Goal: Task Accomplishment & Management: Complete application form

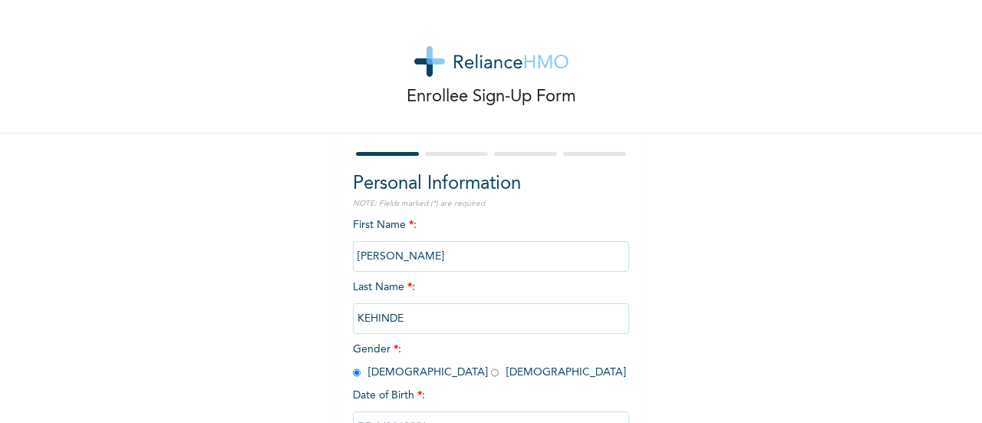
select select "7"
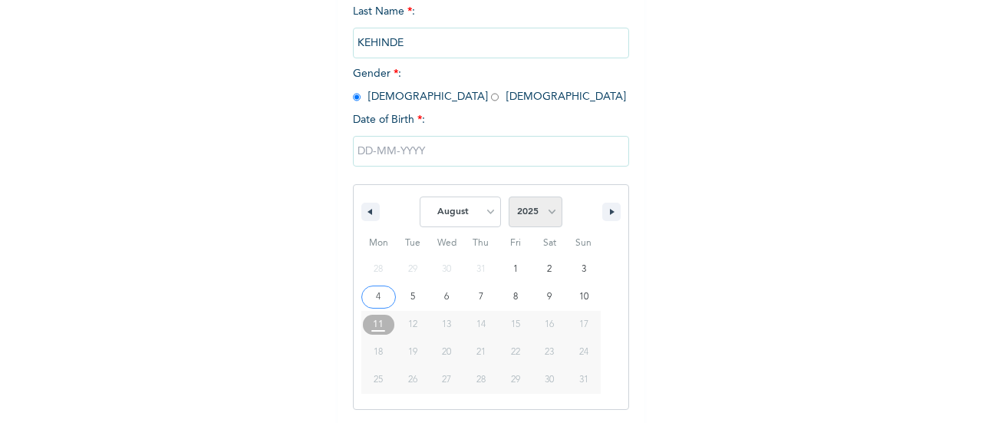
drag, startPoint x: 0, startPoint y: 0, endPoint x: 543, endPoint y: 220, distance: 585.9
click at [543, 220] on select "2025 2024 2023 2022 2021 2020 2019 2018 2017 2016 2015 2014 2013 2012 2011 2010…" at bounding box center [535, 211] width 54 height 31
select select "1991"
click at [508, 198] on select "2025 2024 2023 2022 2021 2020 2019 2018 2017 2016 2015 2014 2013 2012 2011 2010…" at bounding box center [535, 211] width 54 height 31
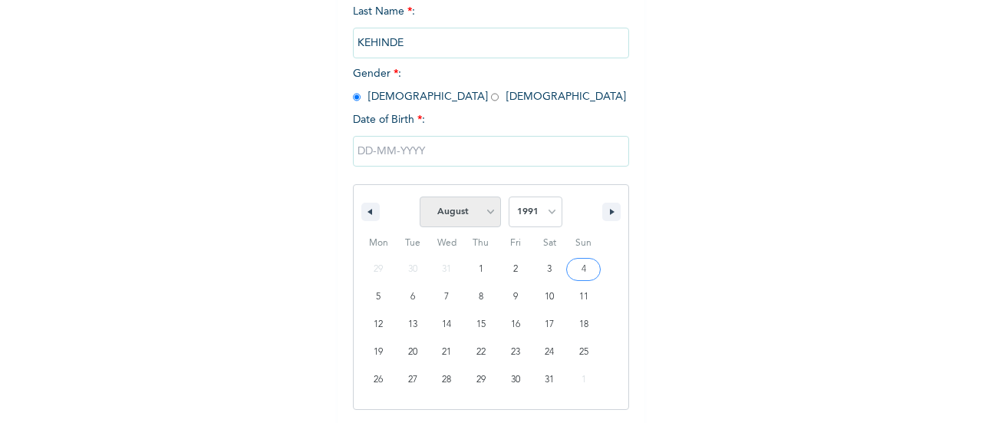
click at [488, 210] on select "January February March April May June July August September October November De…" at bounding box center [460, 211] width 81 height 31
select select "10"
click at [420, 198] on select "January February March April May June July August September October November De…" at bounding box center [460, 211] width 81 height 31
type input "[DATE]"
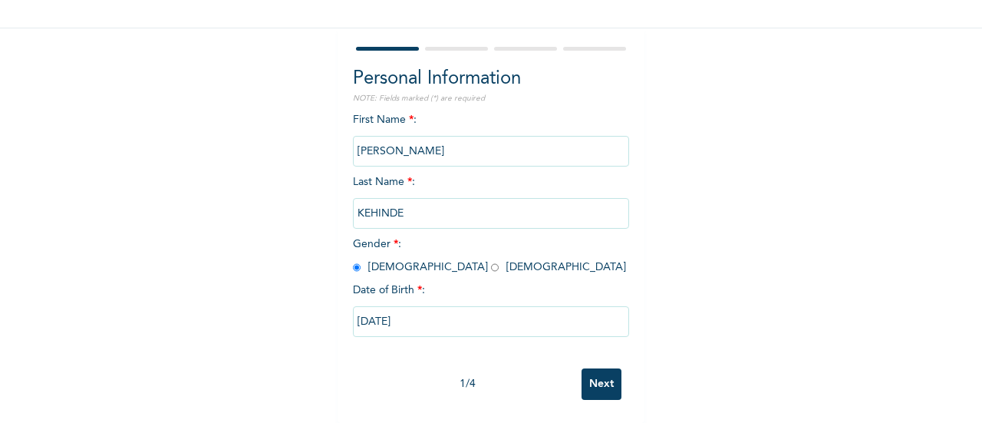
click at [595, 375] on input "Next" at bounding box center [601, 383] width 40 height 31
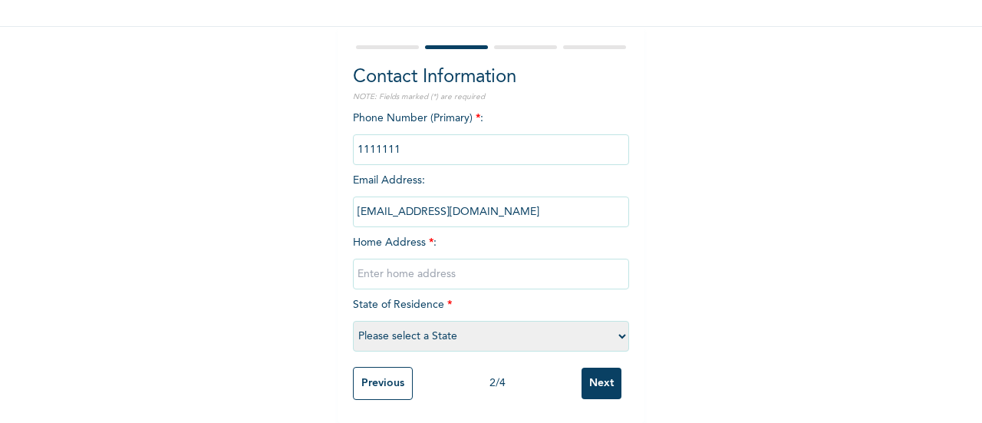
drag, startPoint x: 410, startPoint y: 140, endPoint x: 308, endPoint y: 138, distance: 102.0
click at [308, 138] on div "Enrollee Sign-Up Form Contact Information NOTE: Fields marked (*) are required …" at bounding box center [491, 157] width 982 height 529
click at [411, 268] on input "text" at bounding box center [491, 273] width 276 height 31
paste input "[STREET_ADDRESS]"
type input "[STREET_ADDRESS]"
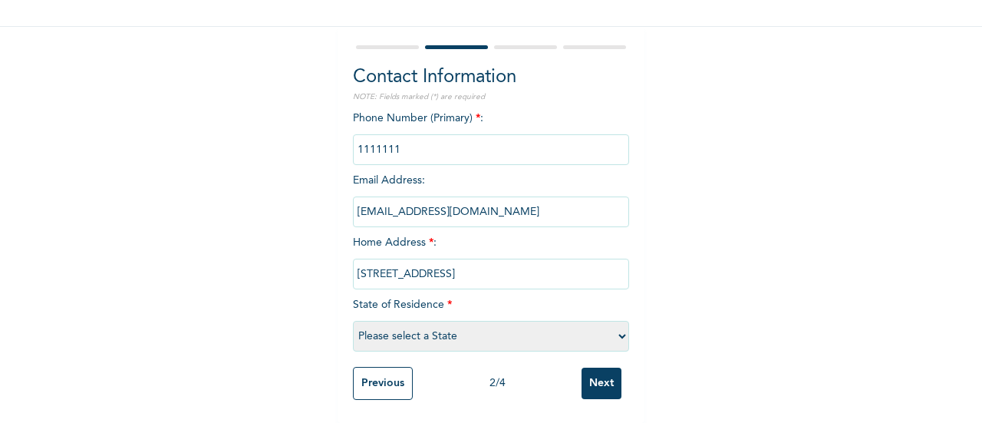
click at [434, 325] on select "Please select a State [PERSON_NAME] (FCT) [PERSON_NAME] Ibom [GEOGRAPHIC_DATA] …" at bounding box center [491, 336] width 276 height 31
select select "26"
click at [353, 321] on select "Please select a State [PERSON_NAME] (FCT) [PERSON_NAME] Ibom [GEOGRAPHIC_DATA] …" at bounding box center [491, 336] width 276 height 31
click at [603, 371] on input "Next" at bounding box center [601, 382] width 40 height 31
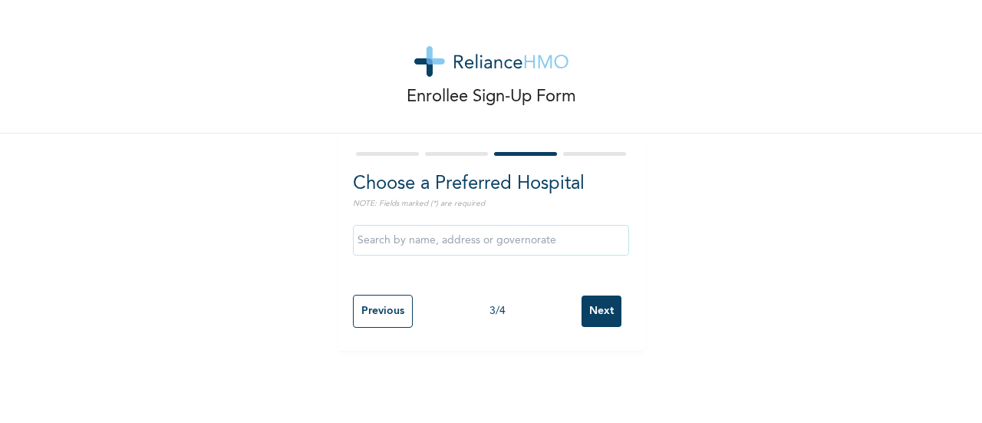
scroll to position [0, 0]
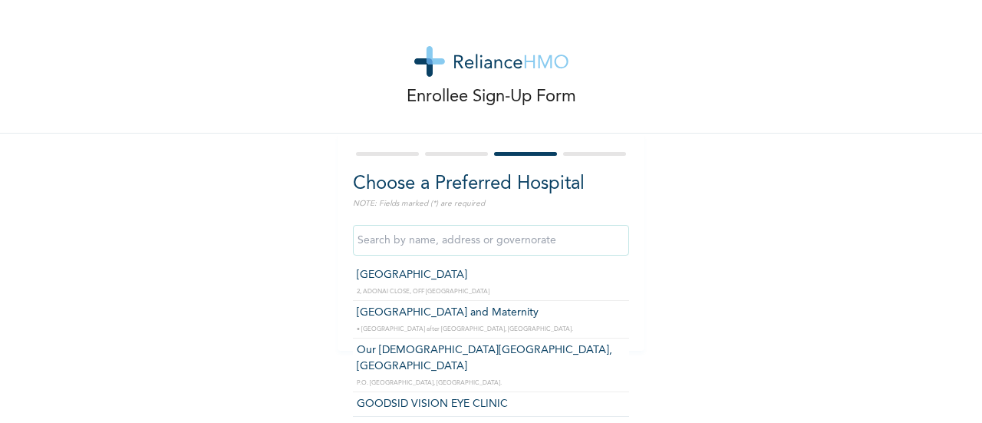
click at [445, 245] on input "text" at bounding box center [491, 240] width 276 height 31
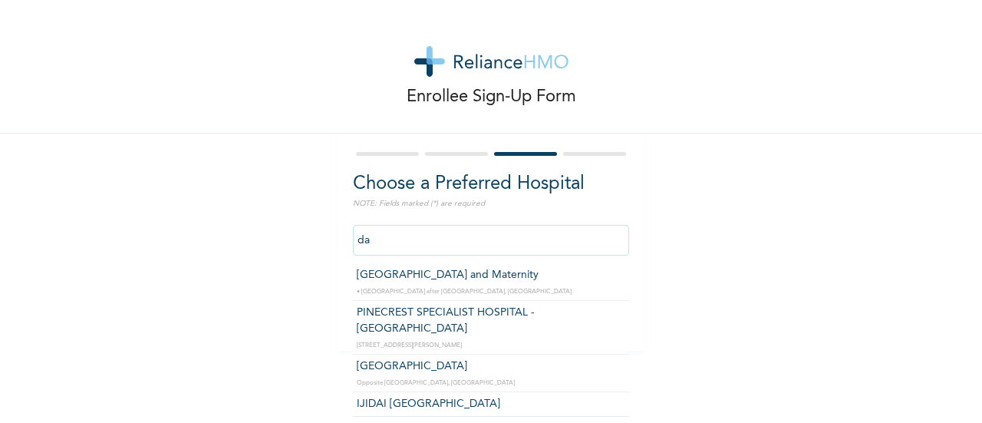
type input "d"
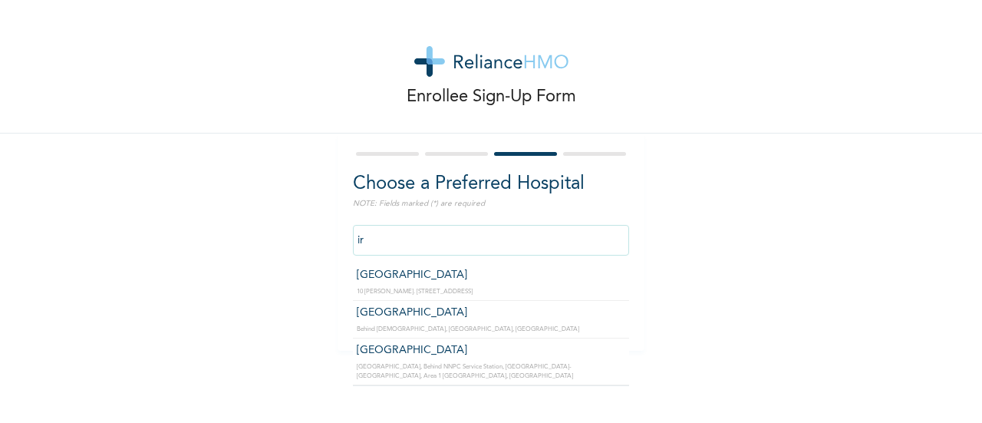
type input "i"
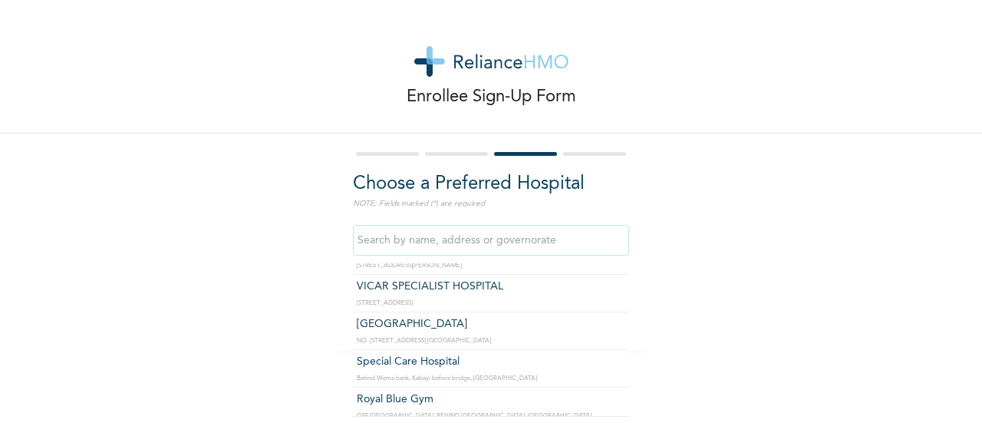
scroll to position [247, 0]
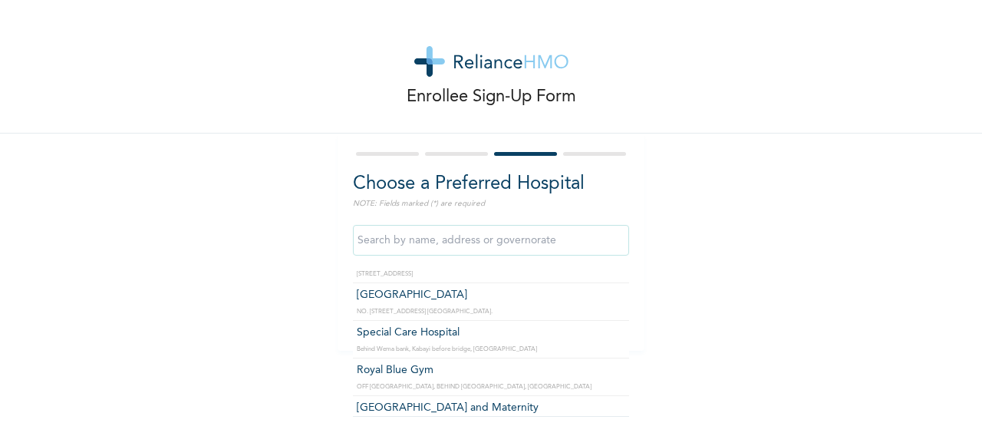
click at [423, 242] on input "text" at bounding box center [491, 240] width 276 height 31
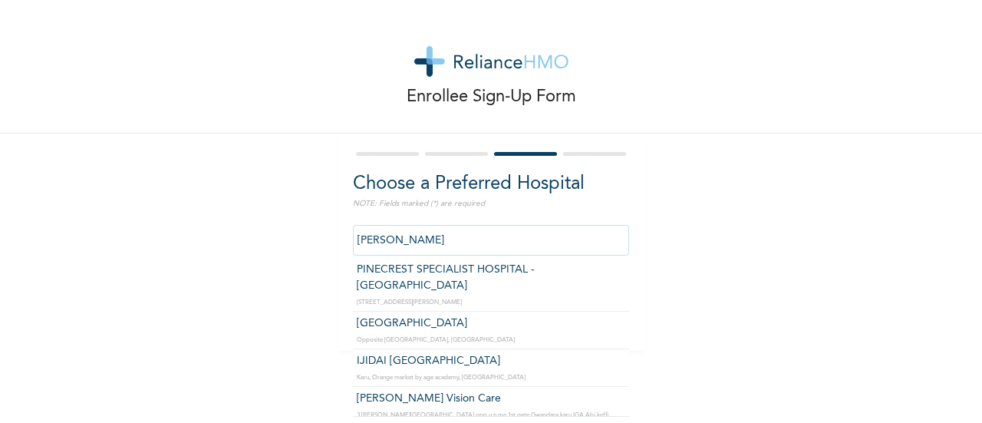
scroll to position [0, 0]
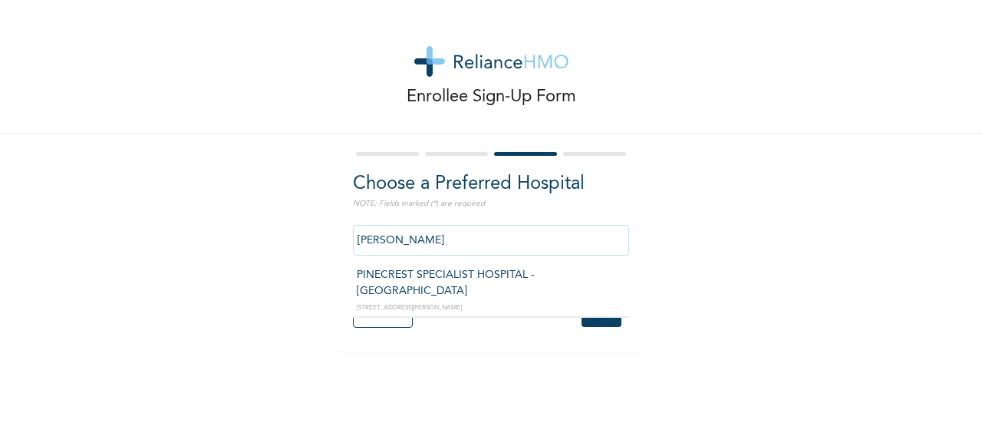
type input "PINECREST SPECIALIST HOSPITAL - [GEOGRAPHIC_DATA]"
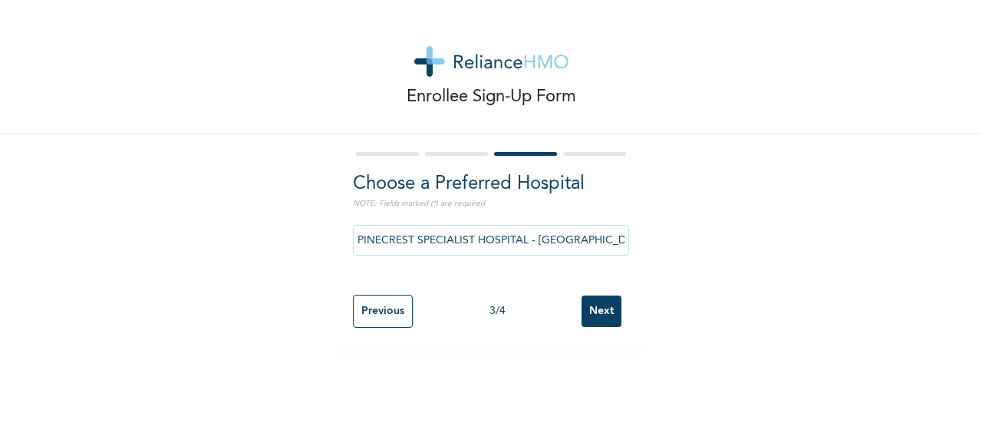
click at [596, 314] on input "Next" at bounding box center [601, 310] width 40 height 31
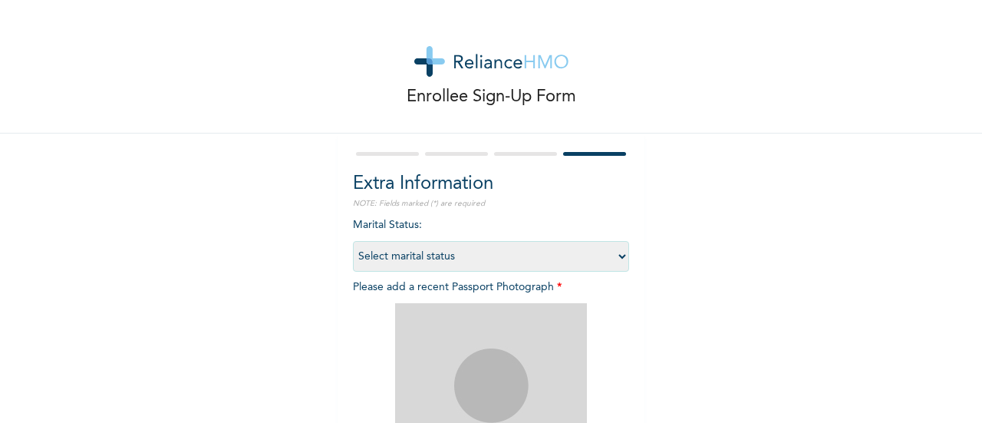
scroll to position [25, 0]
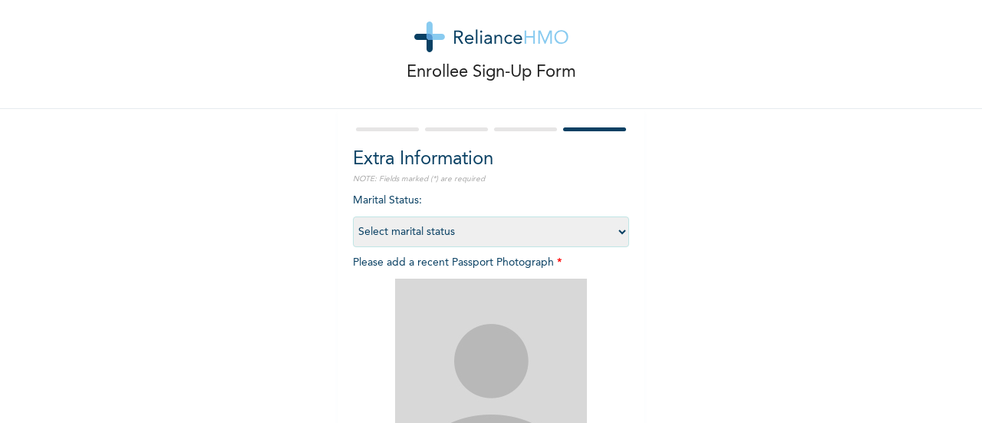
click at [449, 236] on select "Select marital status [DEMOGRAPHIC_DATA] Married [DEMOGRAPHIC_DATA] Widow/[DEMO…" at bounding box center [491, 231] width 276 height 31
select select "1"
click at [353, 216] on select "Select marital status [DEMOGRAPHIC_DATA] Married [DEMOGRAPHIC_DATA] Widow/[DEMO…" at bounding box center [491, 231] width 276 height 31
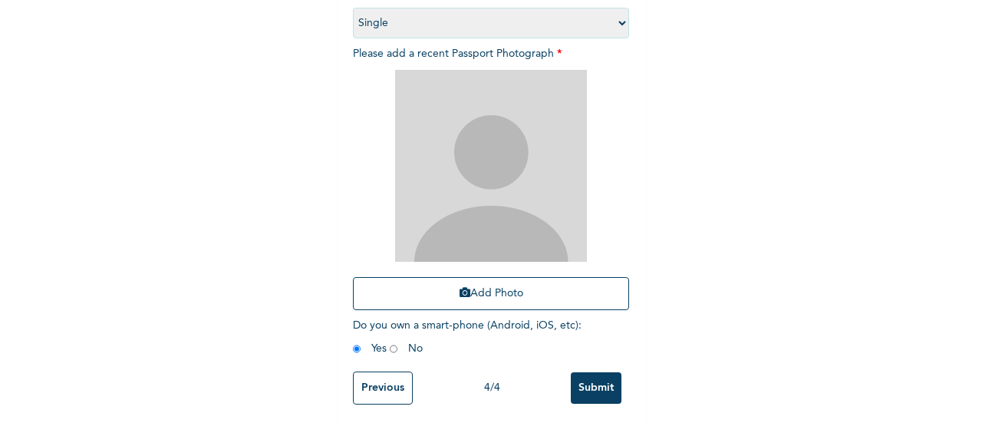
scroll to position [236, 0]
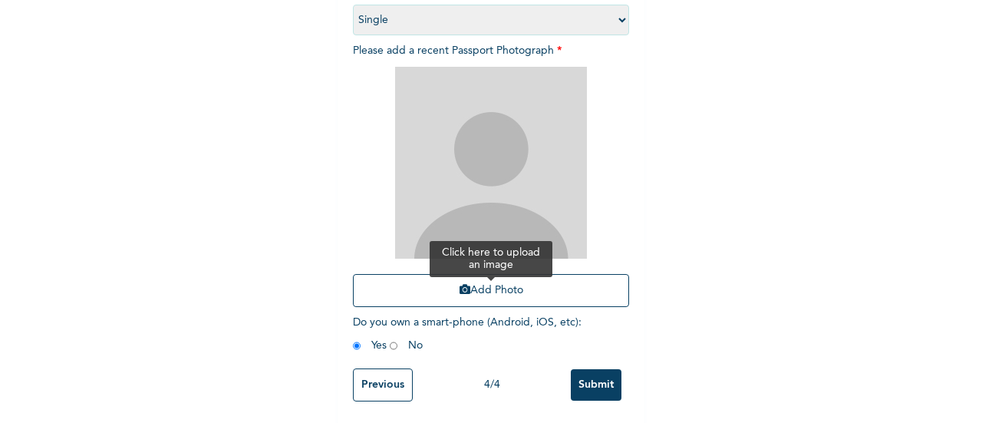
click at [493, 288] on button "Add Photo" at bounding box center [491, 290] width 276 height 33
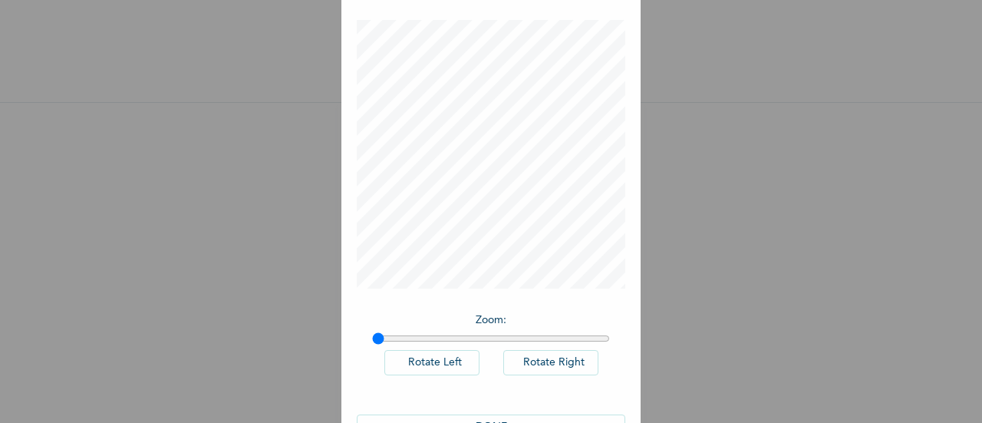
scroll to position [74, 0]
type input "1"
drag, startPoint x: 371, startPoint y: 329, endPoint x: 315, endPoint y: 311, distance: 58.9
click at [372, 324] on input "range" at bounding box center [491, 330] width 238 height 12
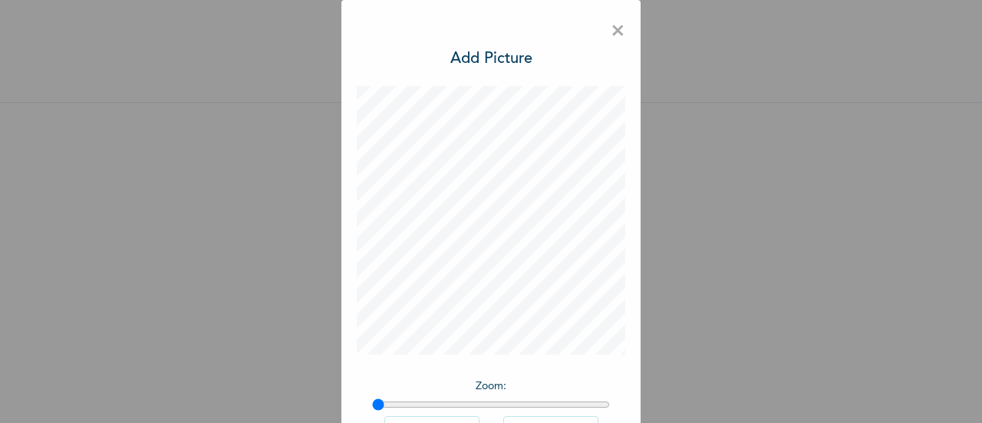
scroll to position [112, 0]
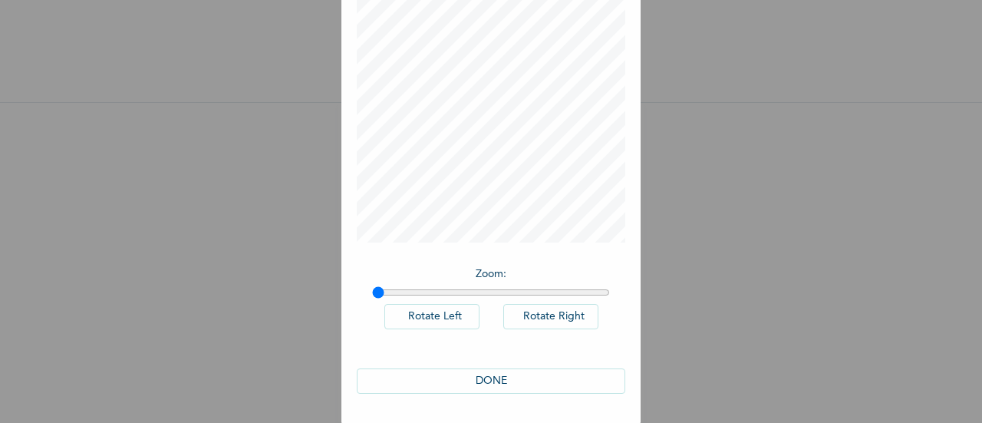
click at [503, 384] on button "DONE" at bounding box center [491, 380] width 268 height 25
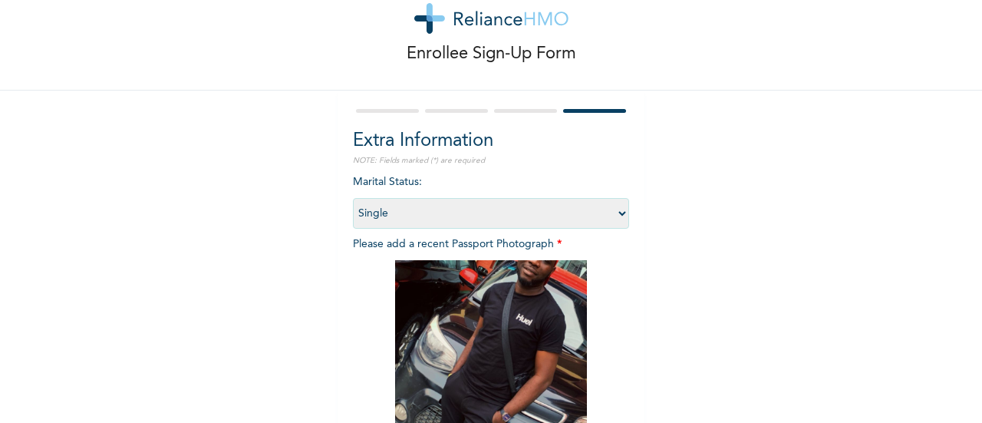
scroll to position [250, 0]
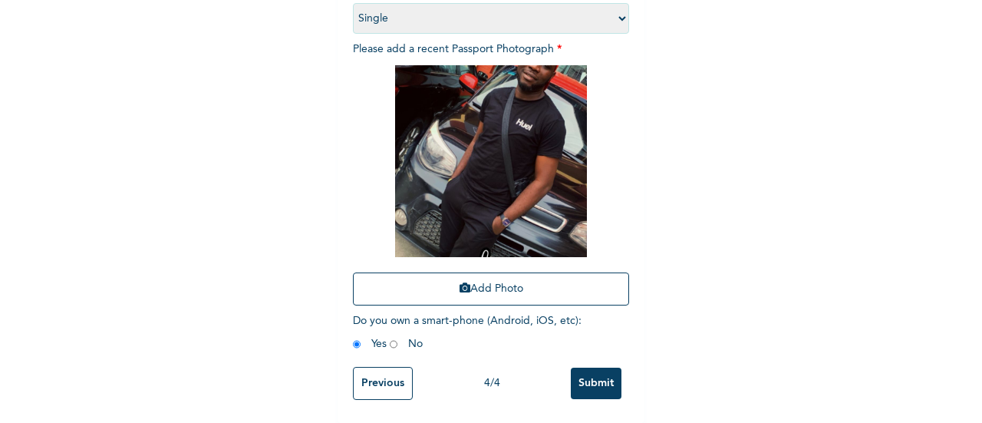
click at [591, 369] on input "Submit" at bounding box center [596, 382] width 51 height 31
